Goal: Information Seeking & Learning: Learn about a topic

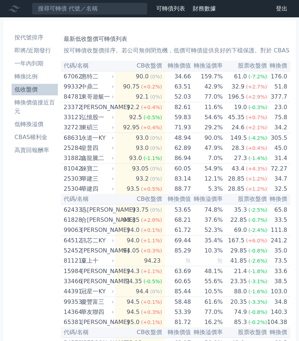
click at [30, 90] on li "低收盤價" at bounding box center [35, 89] width 46 height 9
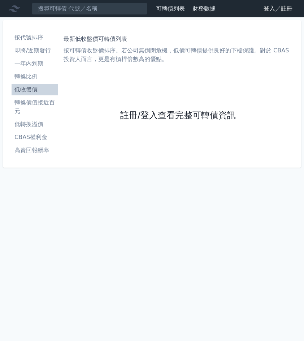
click at [128, 115] on link "註冊/登入查看完整可轉債資訊" at bounding box center [178, 116] width 116 height 12
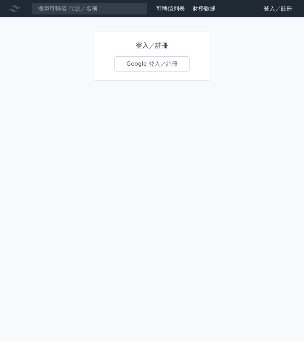
click at [149, 64] on link "Google 登入／註冊" at bounding box center [152, 63] width 75 height 15
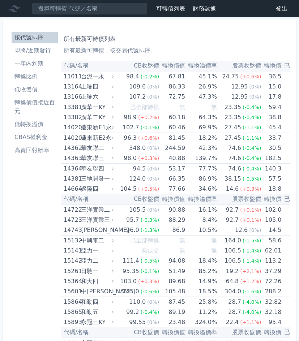
click at [24, 92] on li "低收盤價" at bounding box center [35, 89] width 46 height 9
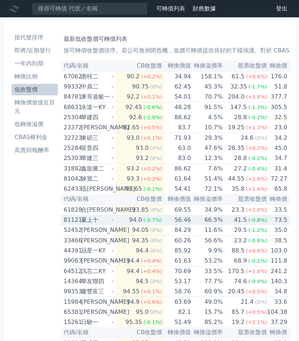
click at [97, 223] on div "至上十" at bounding box center [96, 220] width 31 height 10
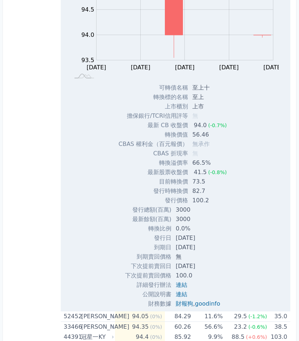
scroll to position [253, 0]
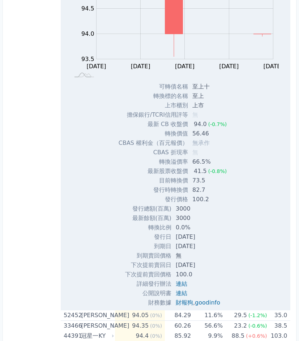
drag, startPoint x: 210, startPoint y: 263, endPoint x: 175, endPoint y: 262, distance: 34.7
click at [175, 262] on td "[DATE]" at bounding box center [198, 265] width 55 height 9
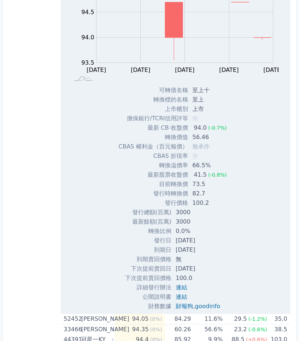
scroll to position [181, 0]
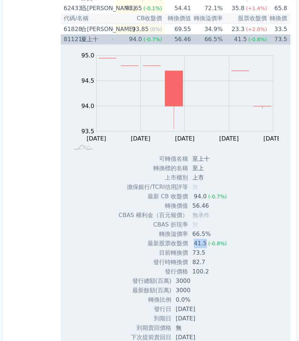
drag, startPoint x: 206, startPoint y: 248, endPoint x: 195, endPoint y: 248, distance: 10.8
click at [195, 248] on div "41.5" at bounding box center [200, 243] width 16 height 9
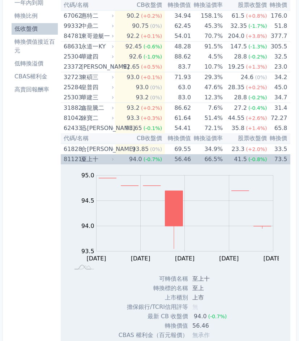
scroll to position [0, 0]
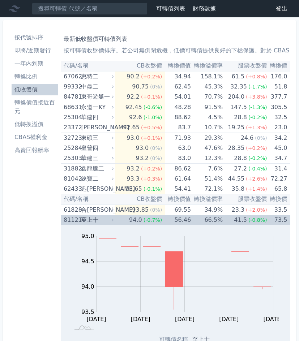
click at [132, 221] on div "94.0" at bounding box center [136, 220] width 16 height 10
